Goal: Information Seeking & Learning: Learn about a topic

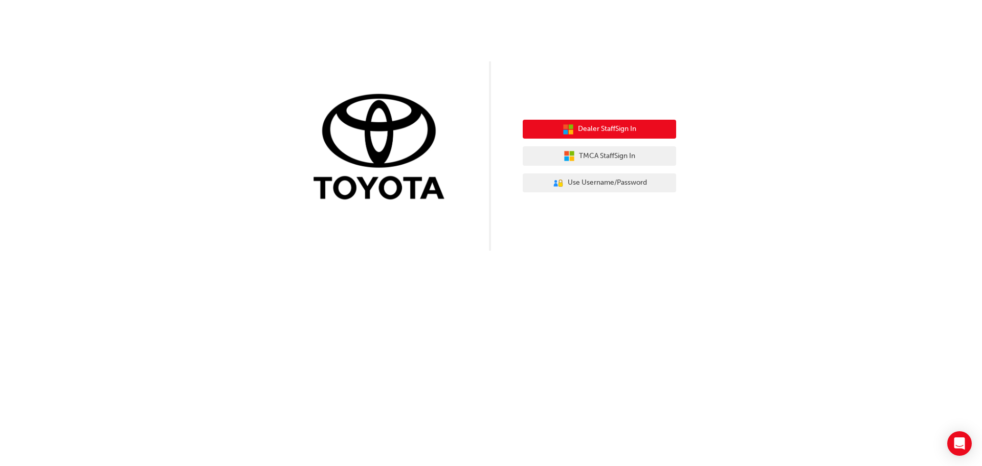
click at [591, 130] on span "Dealer Staff Sign In" at bounding box center [607, 129] width 58 height 12
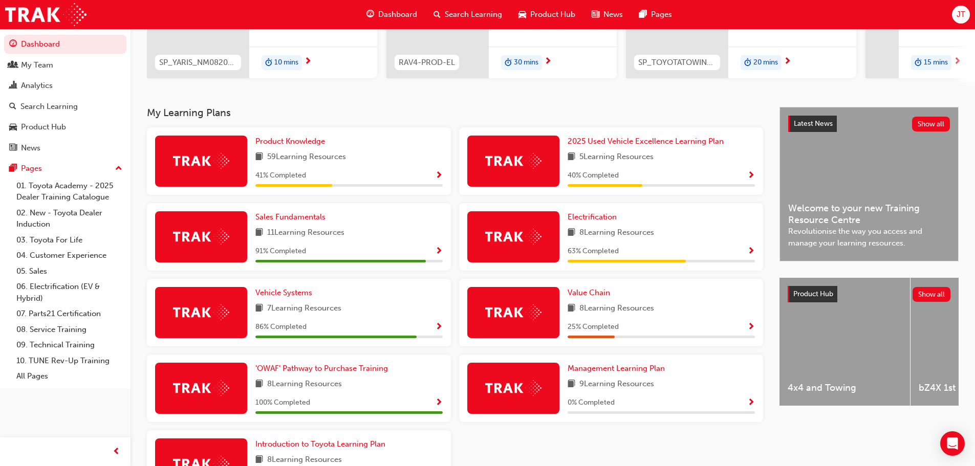
scroll to position [205, 0]
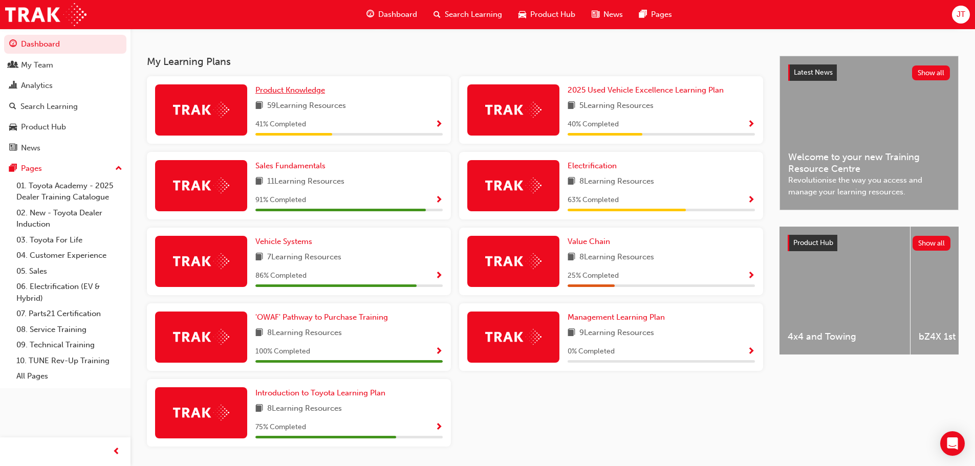
click at [305, 89] on link "Product Knowledge" at bounding box center [292, 90] width 74 height 12
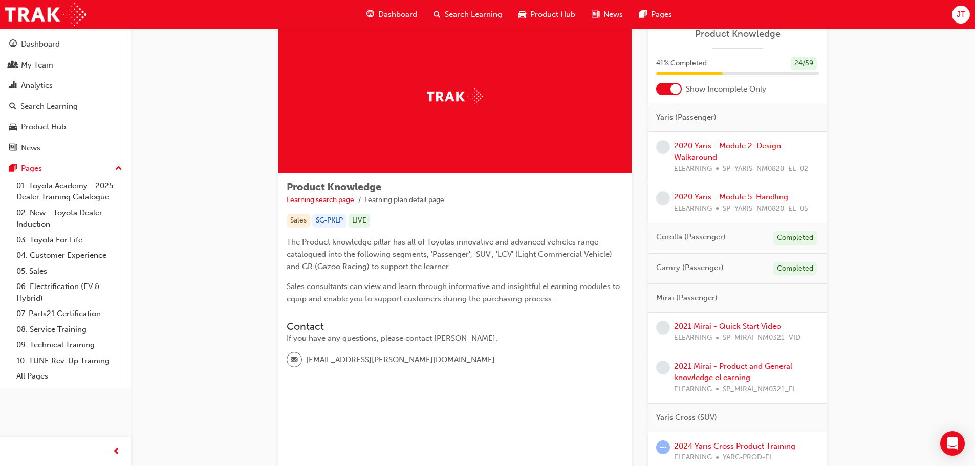
scroll to position [51, 0]
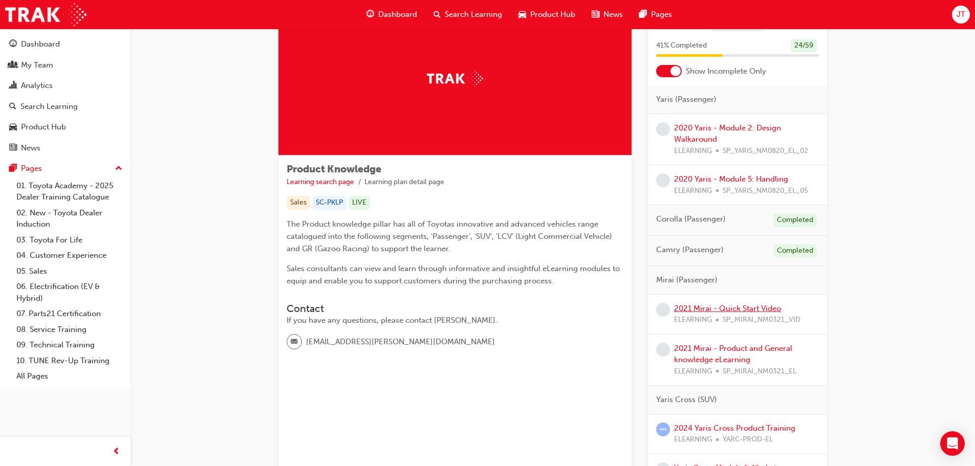
click at [727, 310] on link "2021 Mirai - Quick Start Video" at bounding box center [727, 308] width 107 height 9
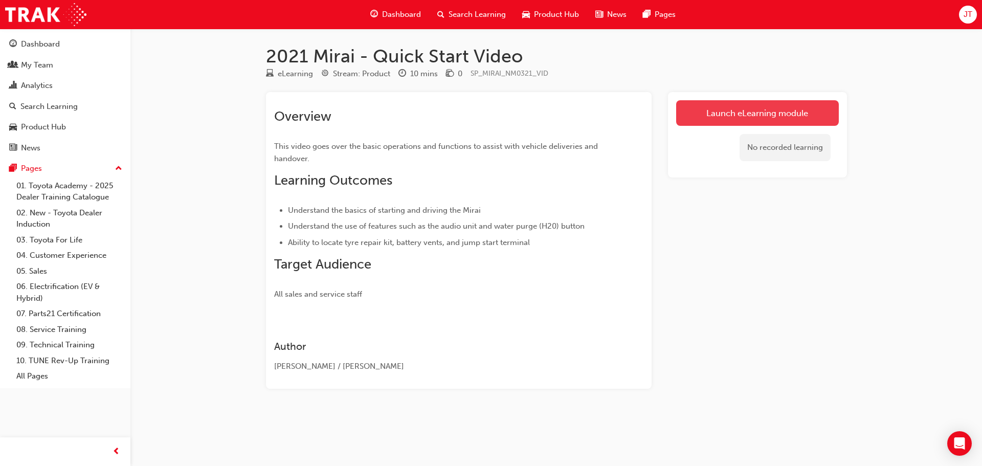
click at [711, 120] on link "Launch eLearning module" at bounding box center [757, 113] width 163 height 26
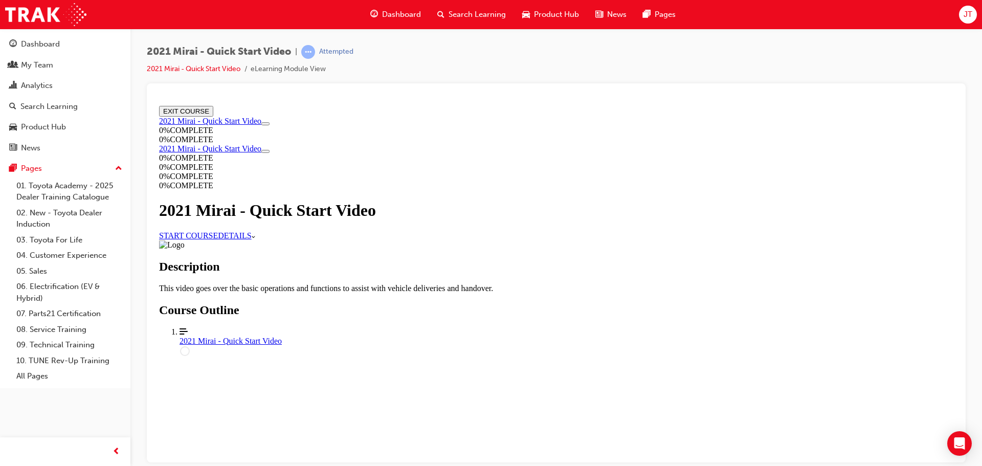
click at [218, 239] on link "START COURSE" at bounding box center [188, 235] width 59 height 9
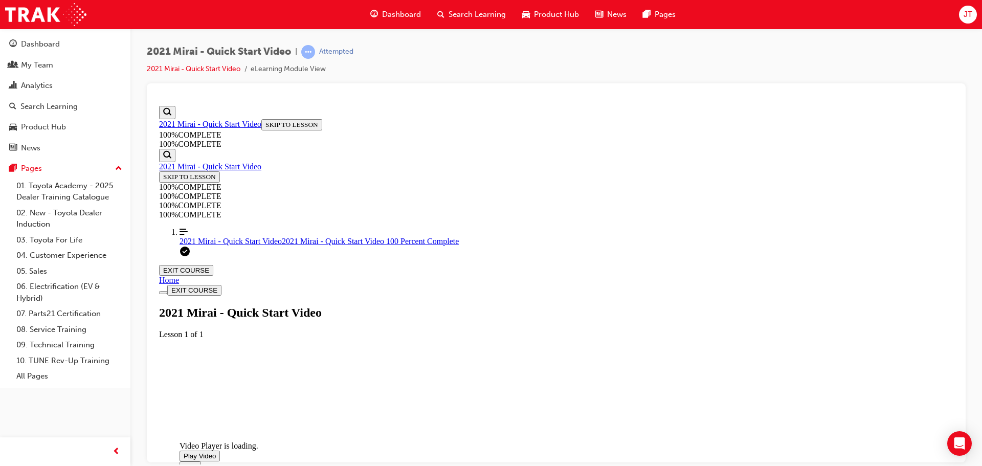
click at [184, 452] on span "Video player. You can use the space bar to toggle playback and arrow keys to sc…" at bounding box center [184, 456] width 0 height 8
click at [928, 362] on div "Video Player is loading. Play Video Pause Mute Current Time 0:07 / Duration 5:3…" at bounding box center [556, 362] width 795 height 0
click at [914, 362] on div "Video Player is loading. Play Video Pause Mute Current Time 0:23 / Duration 5:3…" at bounding box center [556, 362] width 795 height 0
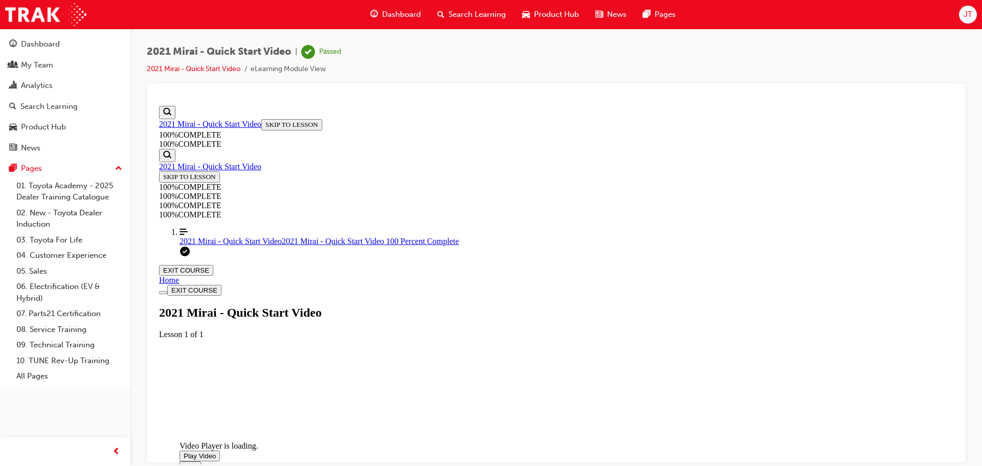
drag, startPoint x: 447, startPoint y: 372, endPoint x: 736, endPoint y: 376, distance: 289.1
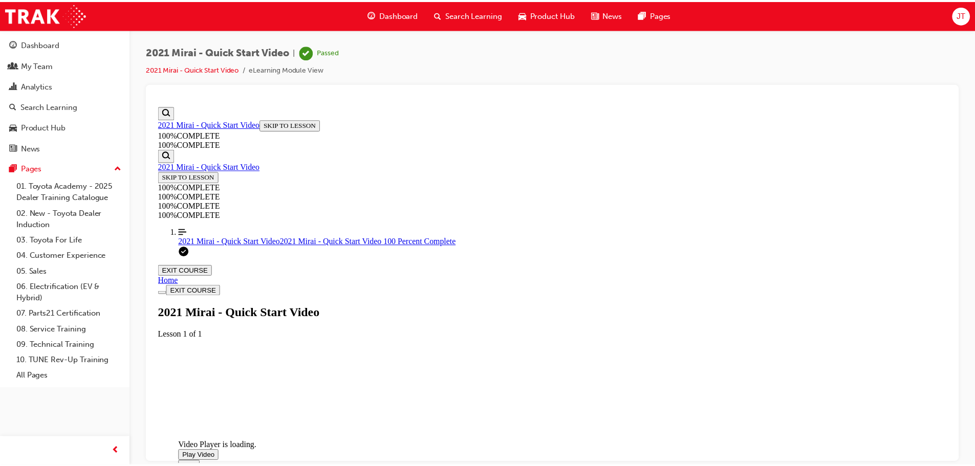
scroll to position [0, 0]
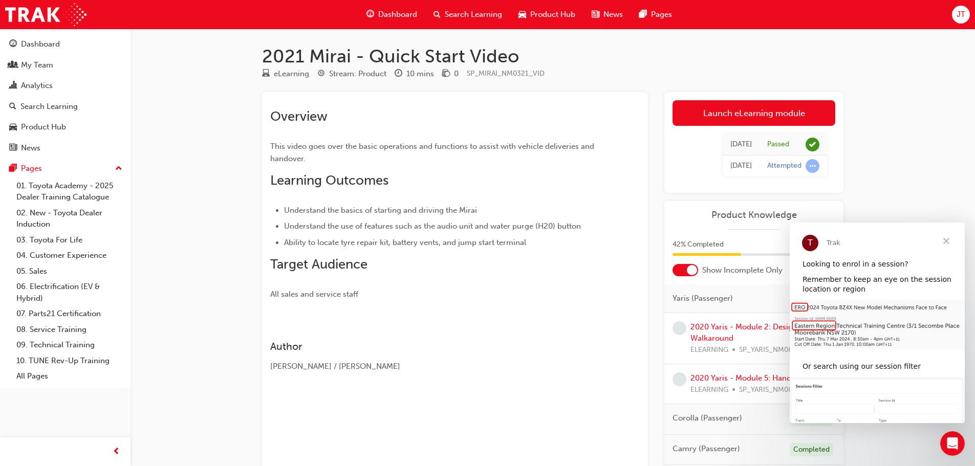
click at [940, 243] on span "Close" at bounding box center [946, 241] width 37 height 37
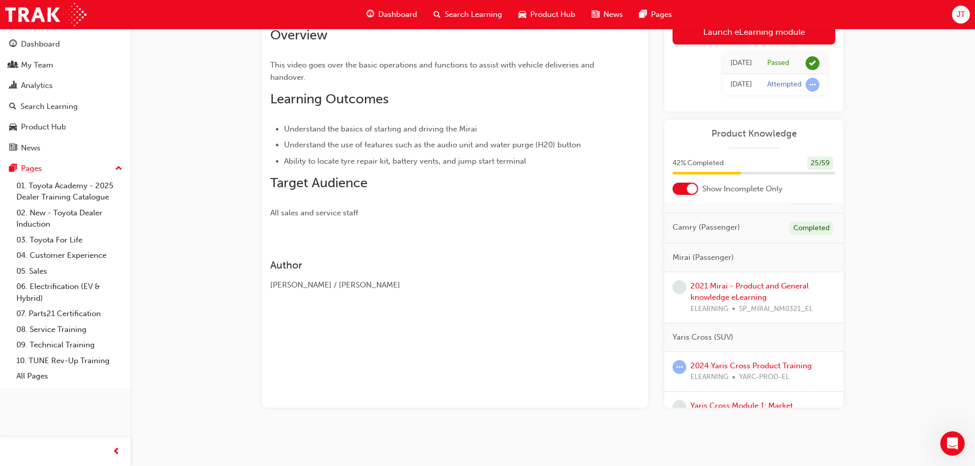
scroll to position [153, 0]
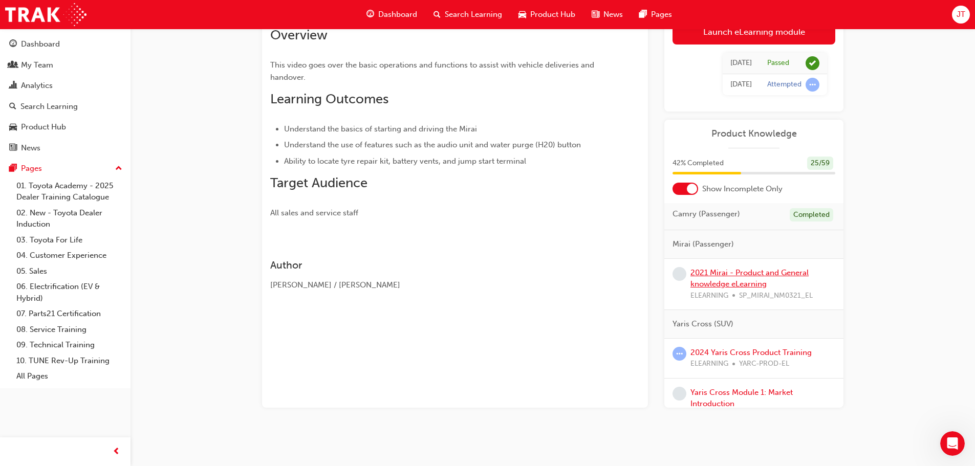
click at [724, 280] on link "2021 Mirai - Product and General knowledge eLearning" at bounding box center [749, 278] width 118 height 21
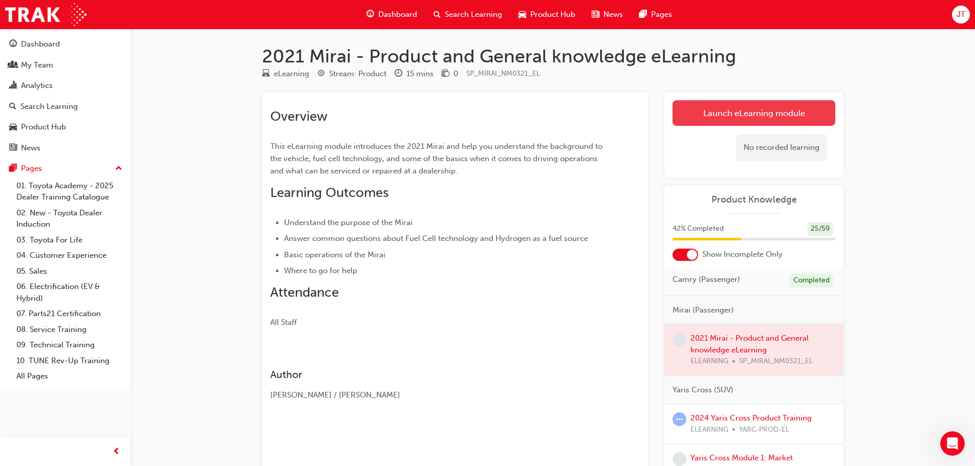
click at [713, 114] on link "Launch eLearning module" at bounding box center [753, 113] width 163 height 26
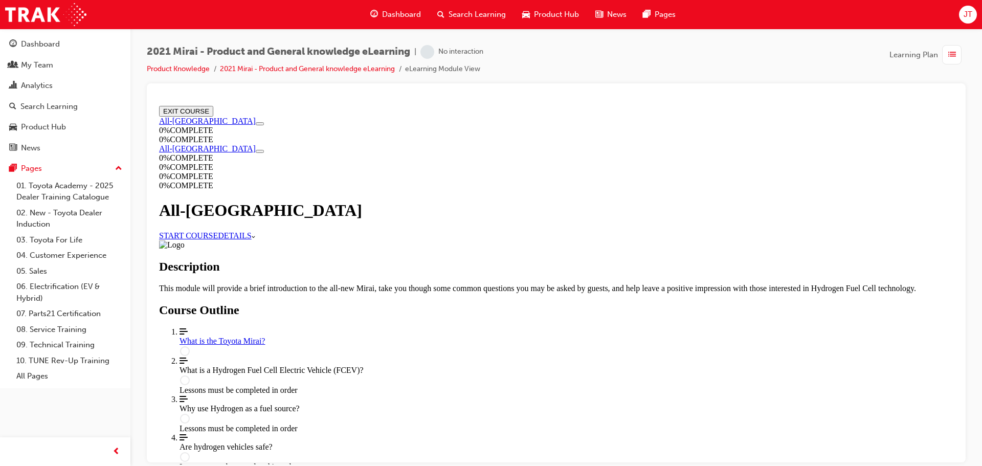
scroll to position [102, 0]
click at [218, 231] on link "START COURSE" at bounding box center [188, 235] width 59 height 9
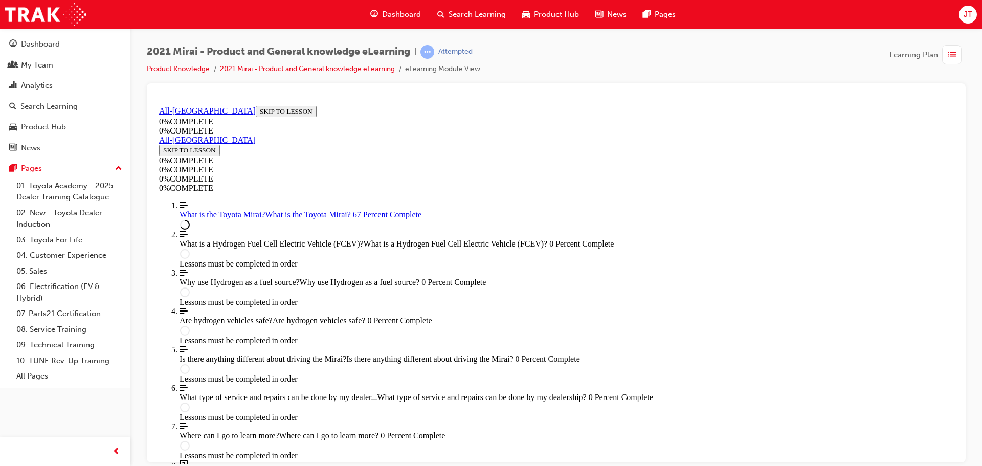
scroll to position [1411, 0]
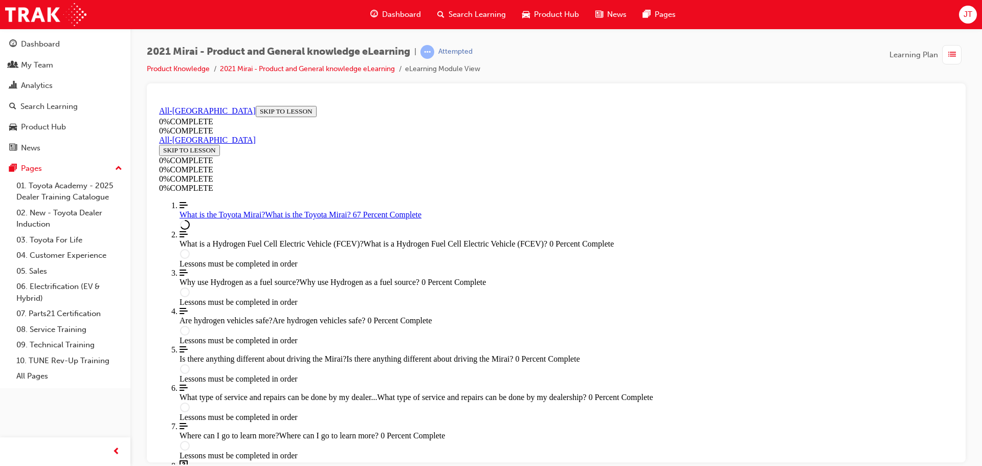
scroll to position [1366, 0]
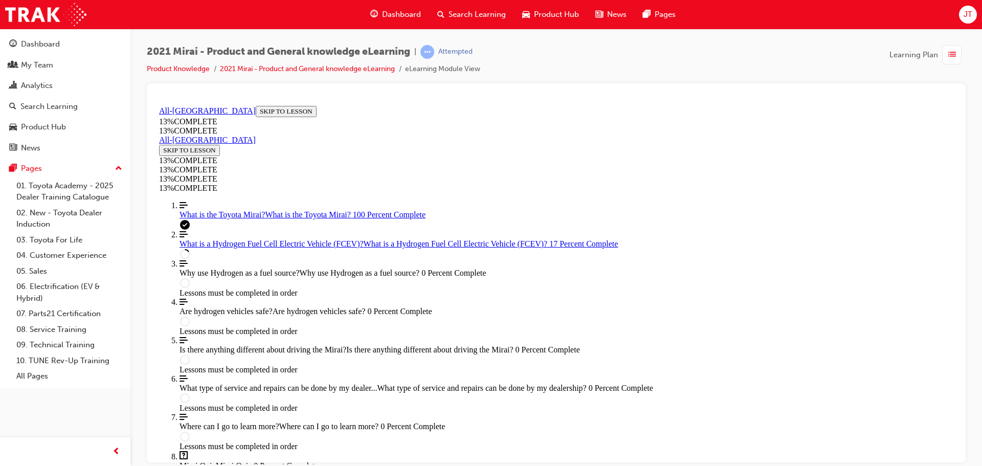
scroll to position [223, 0]
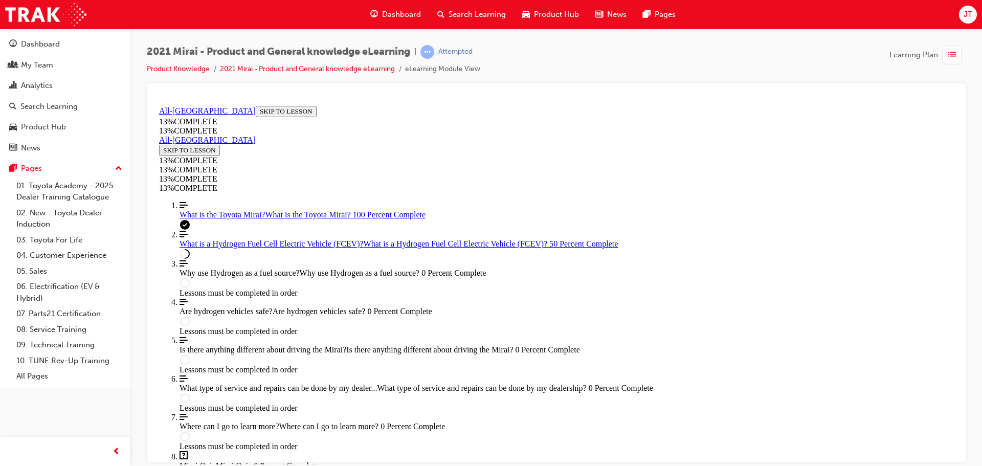
drag, startPoint x: 641, startPoint y: 383, endPoint x: 758, endPoint y: 382, distance: 117.2
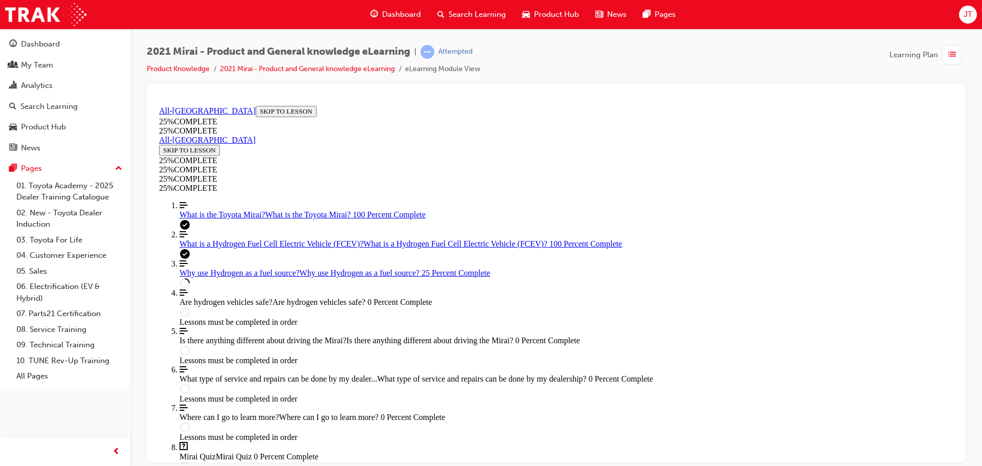
scroll to position [445, 0]
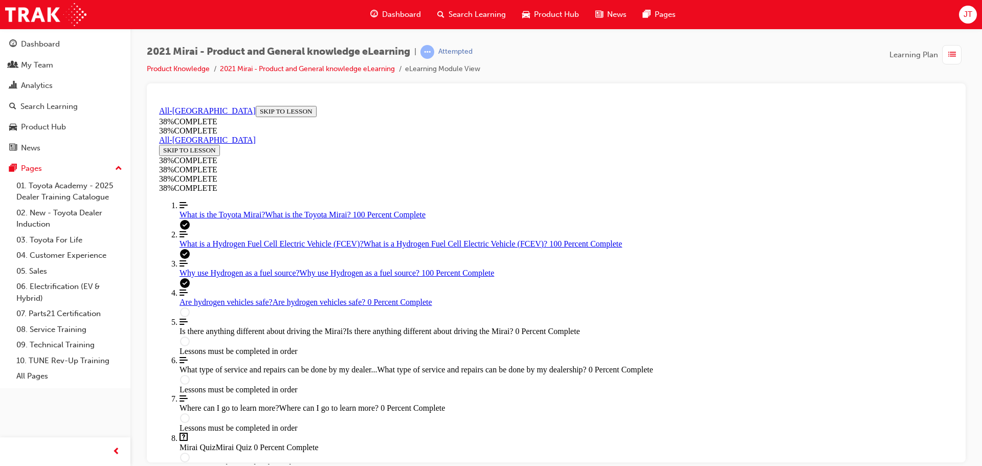
scroll to position [189, 0]
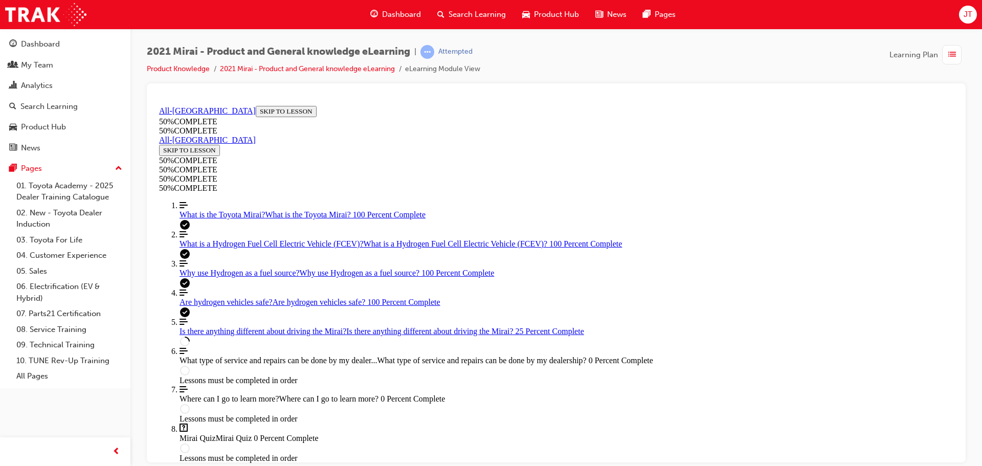
scroll to position [299, 0]
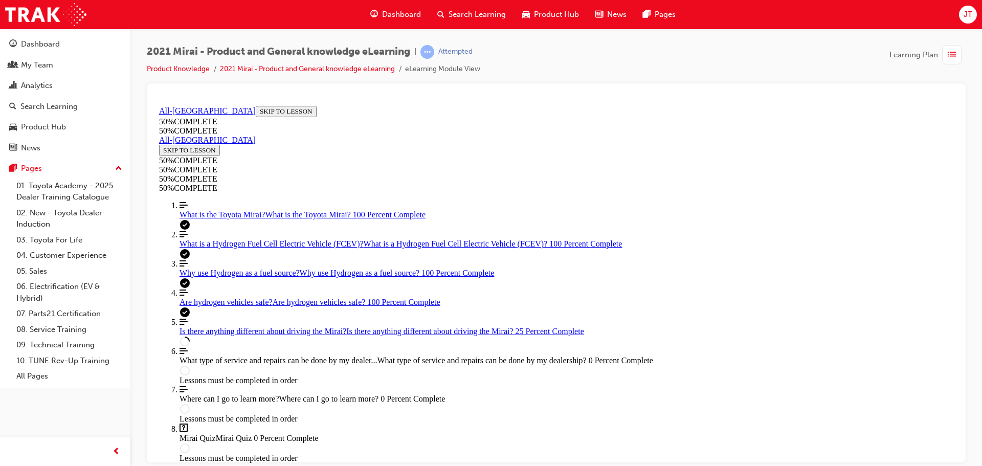
drag, startPoint x: 671, startPoint y: 267, endPoint x: 917, endPoint y: 254, distance: 246.9
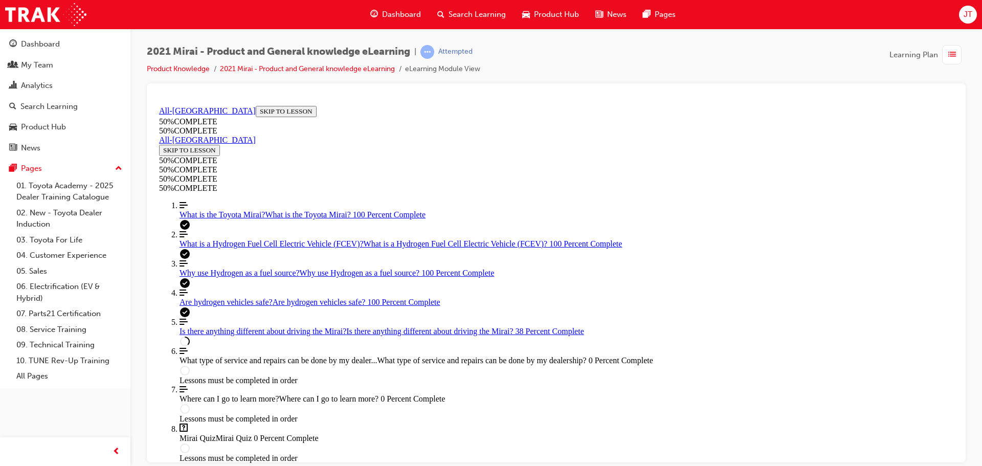
drag, startPoint x: 390, startPoint y: 347, endPoint x: 815, endPoint y: 323, distance: 425.3
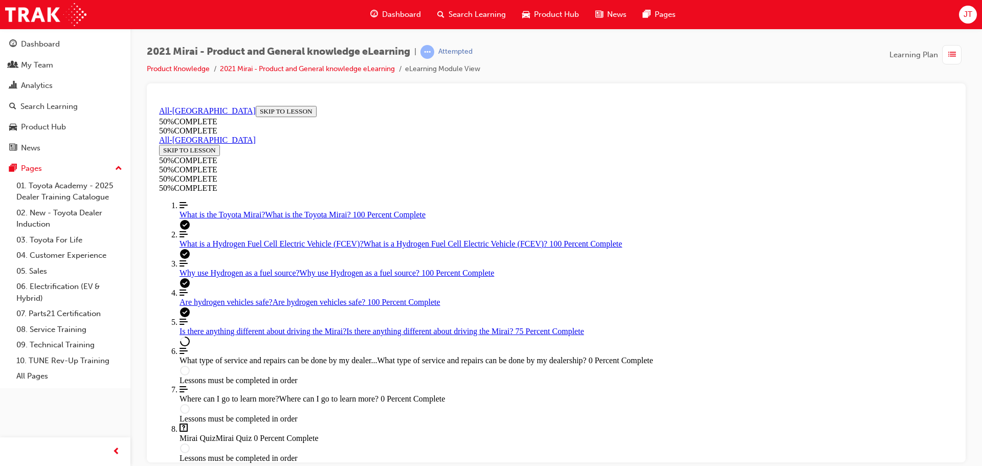
drag, startPoint x: 736, startPoint y: 347, endPoint x: 798, endPoint y: 347, distance: 61.4
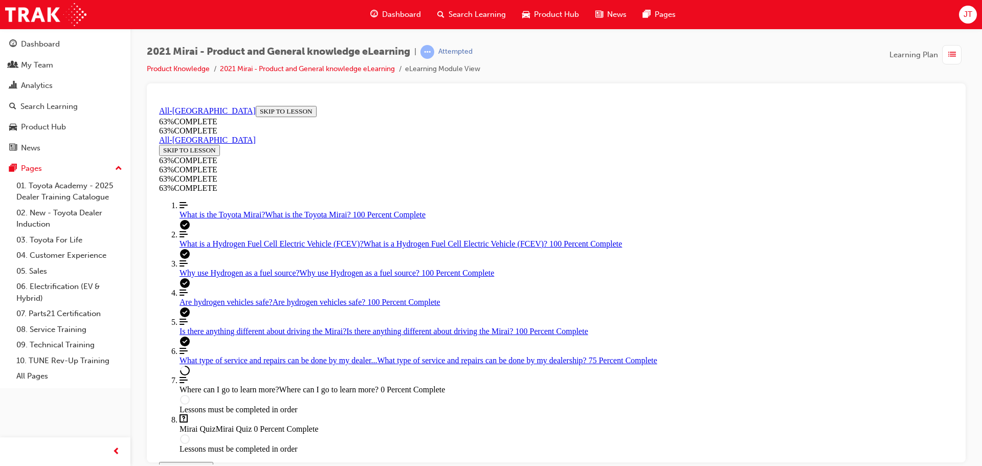
scroll to position [620, 0]
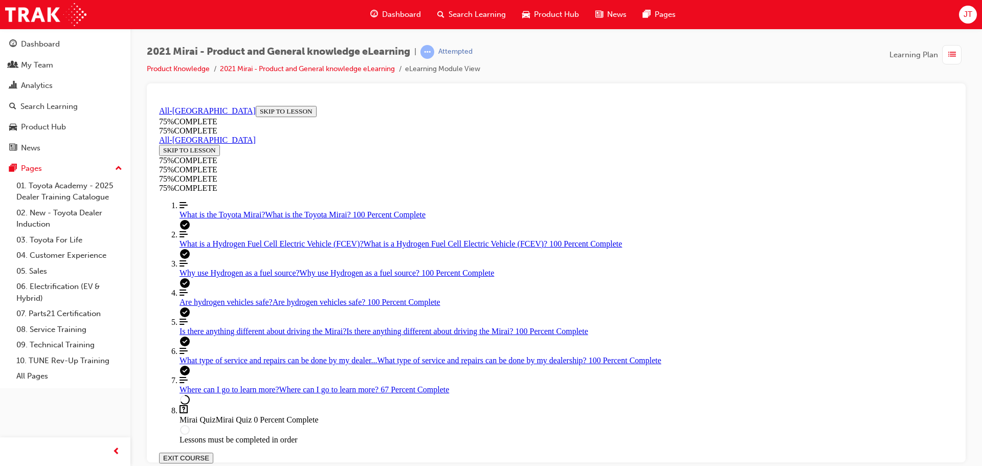
scroll to position [35, 0]
drag, startPoint x: 498, startPoint y: 343, endPoint x: 540, endPoint y: 342, distance: 41.5
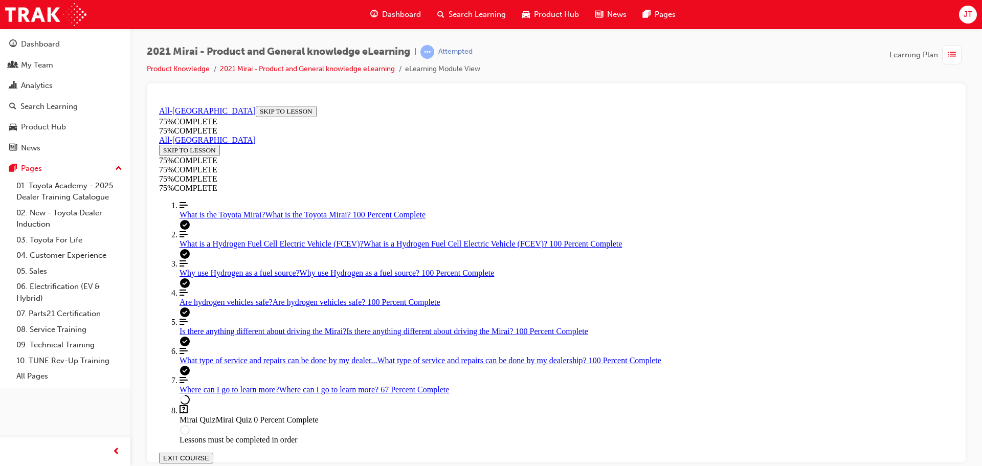
scroll to position [219, 0]
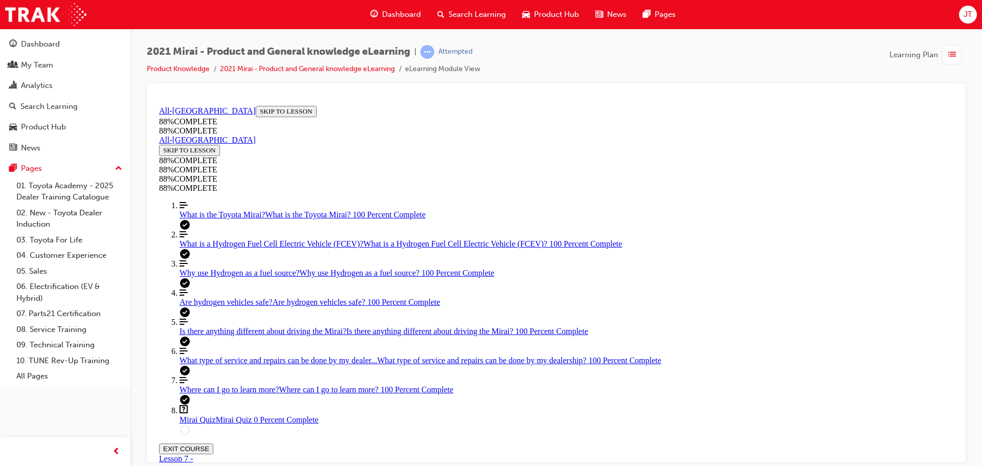
drag, startPoint x: 455, startPoint y: 154, endPoint x: 579, endPoint y: 164, distance: 124.7
